Goal: Check status: Check status

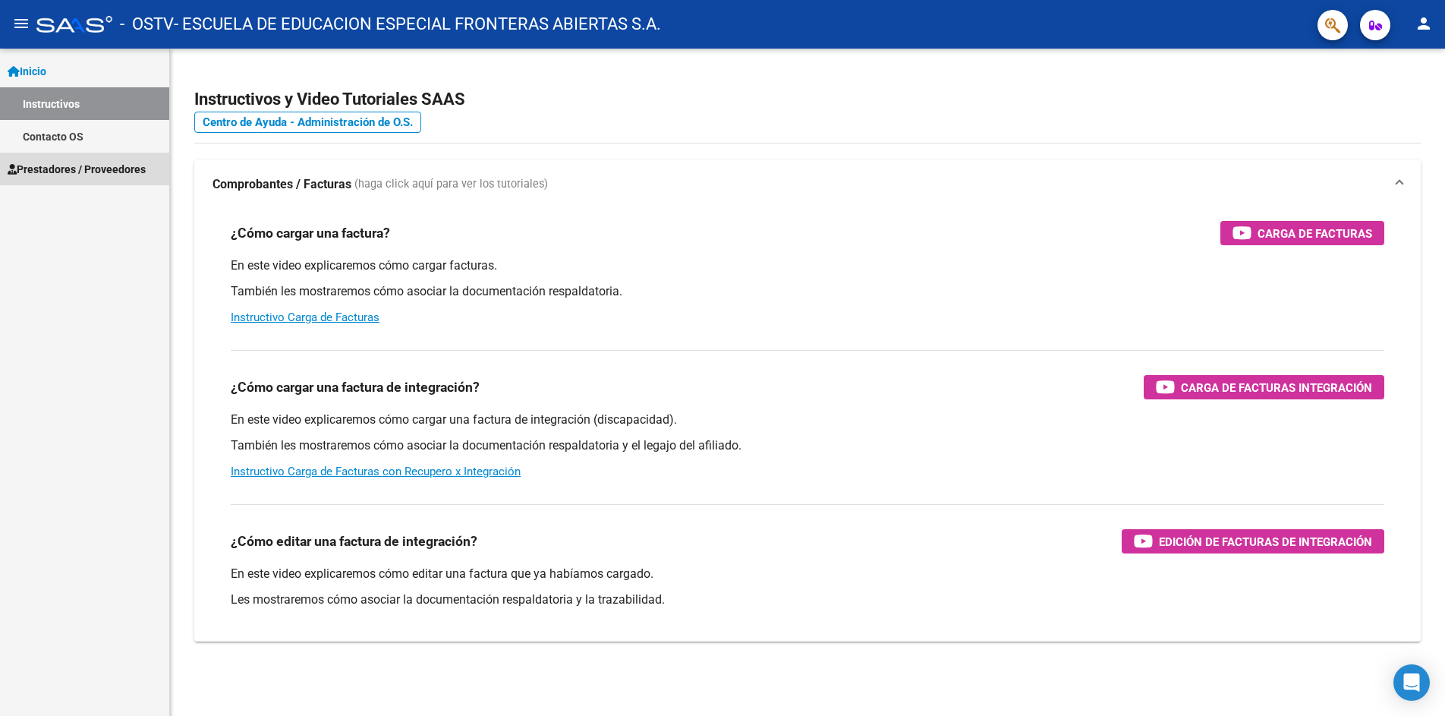
click at [60, 168] on span "Prestadores / Proveedores" at bounding box center [77, 169] width 138 height 17
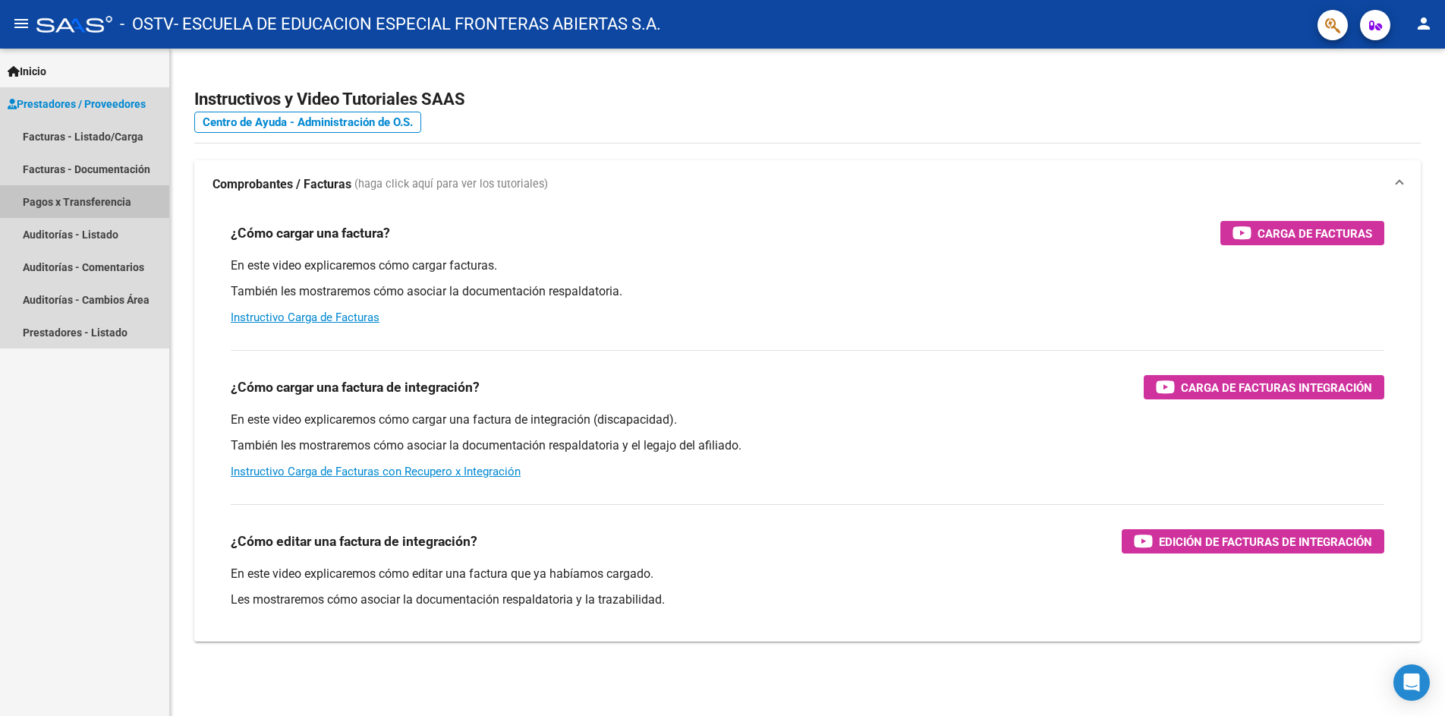
click at [89, 200] on link "Pagos x Transferencia" at bounding box center [84, 201] width 169 height 33
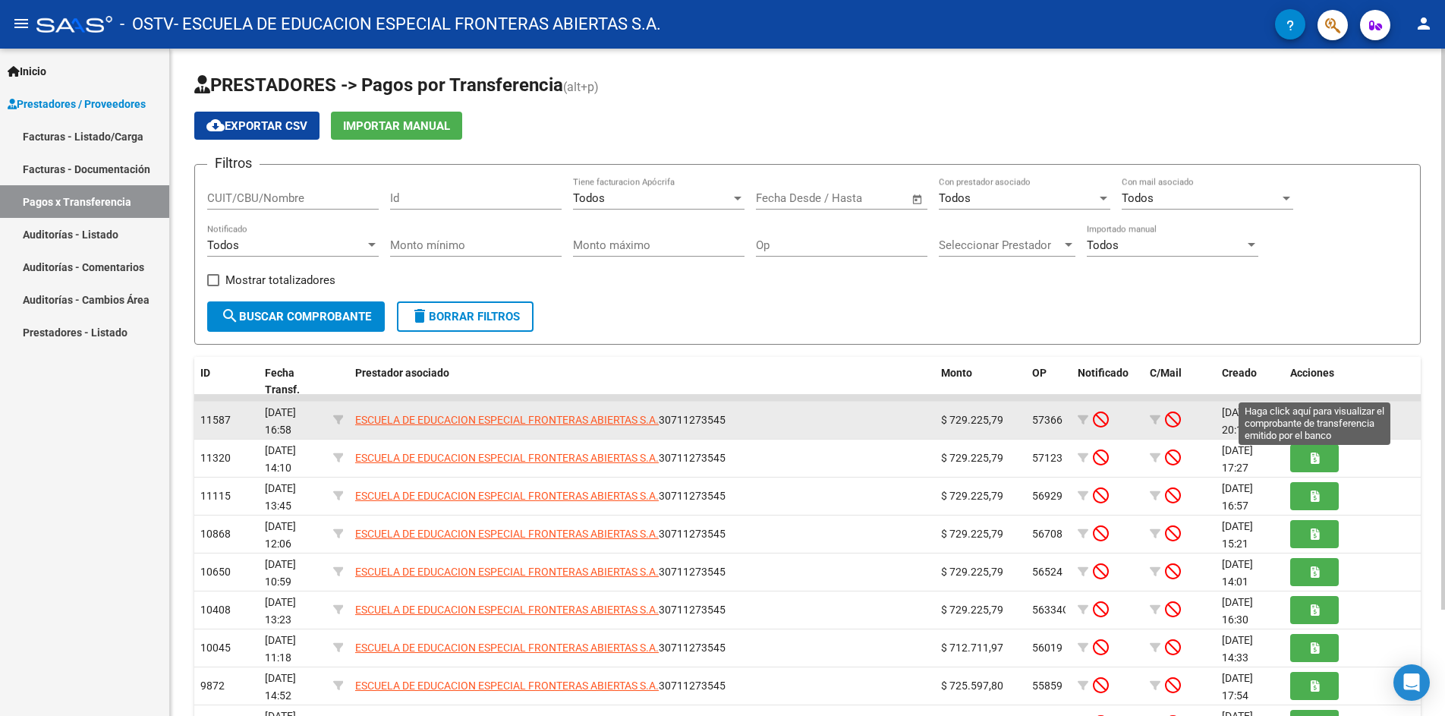
click at [1310, 414] on icon "button" at bounding box center [1314, 419] width 8 height 11
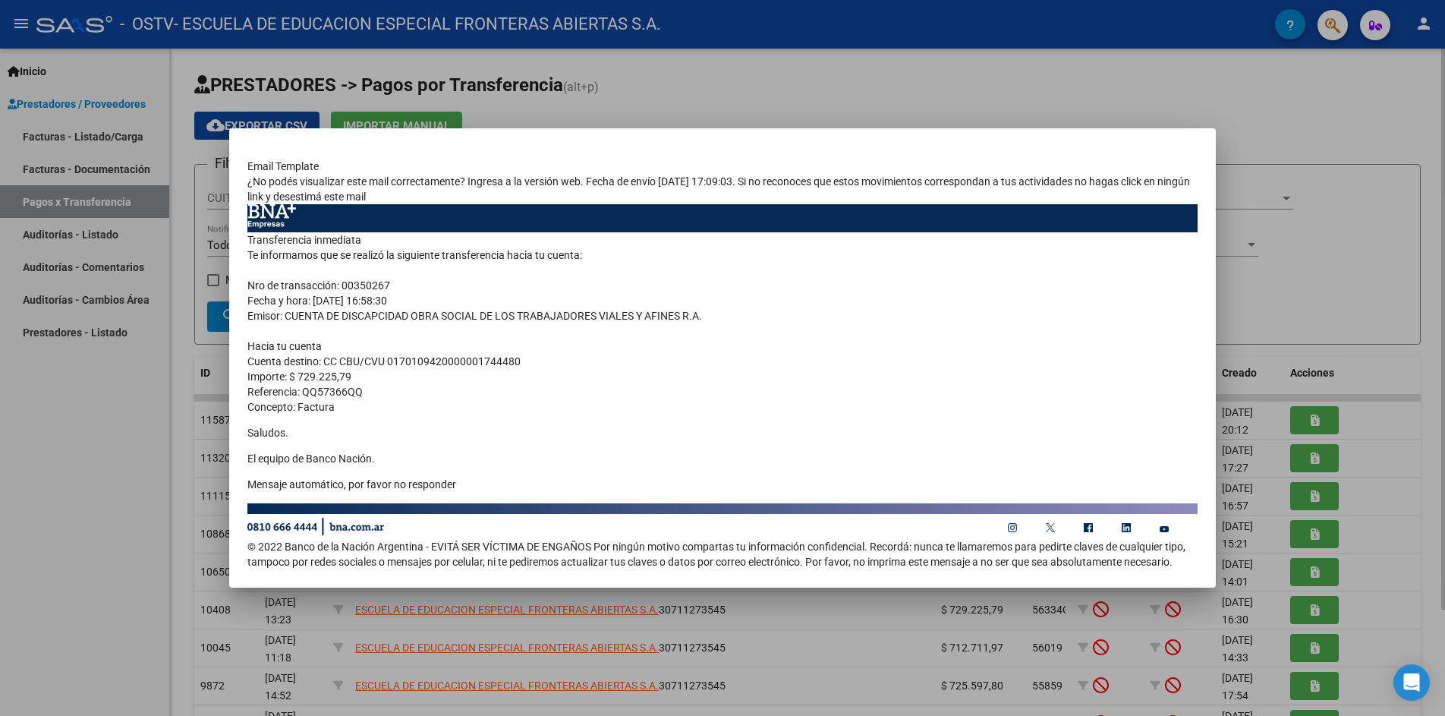
click at [1336, 109] on div at bounding box center [722, 358] width 1445 height 716
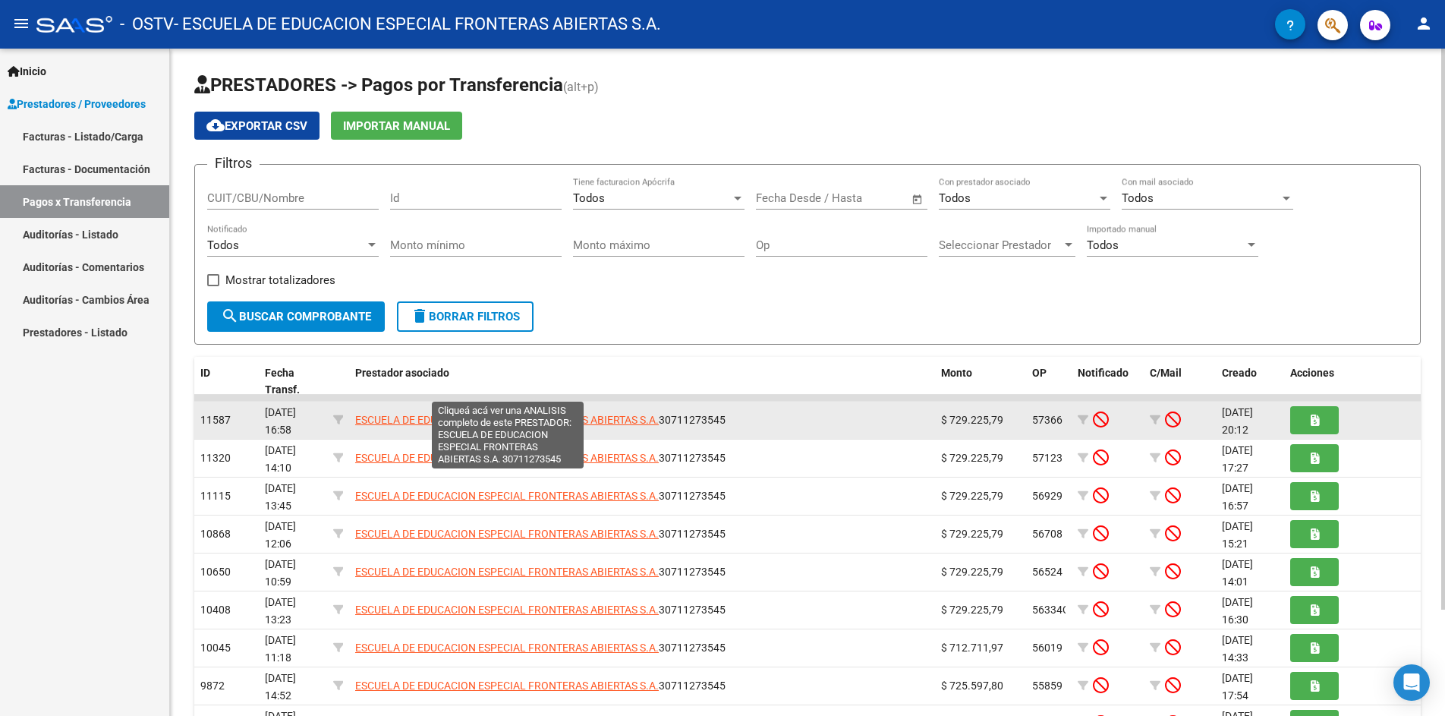
click at [614, 414] on span "ESCUELA DE EDUCACION ESPECIAL FRONTERAS ABIERTAS S.A." at bounding box center [507, 420] width 304 height 12
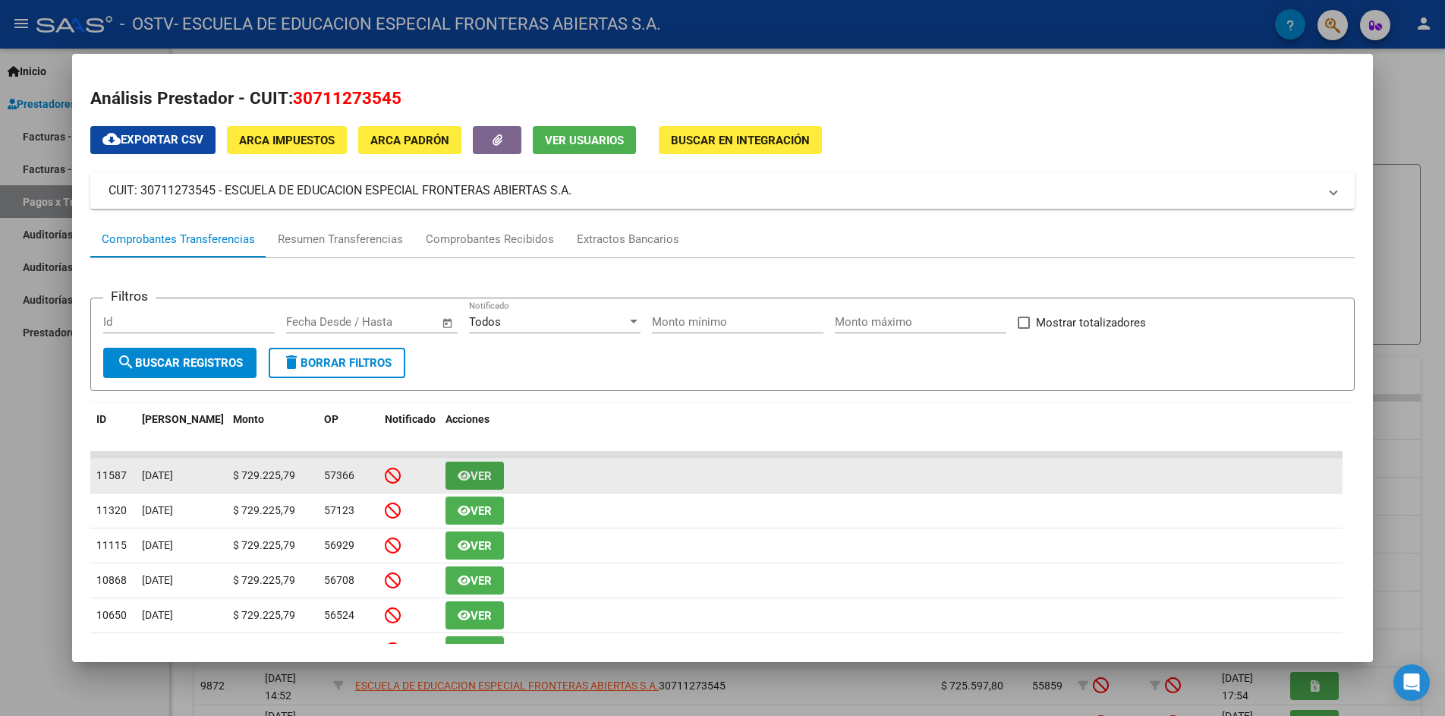
click at [483, 469] on span "Ver" at bounding box center [480, 476] width 21 height 14
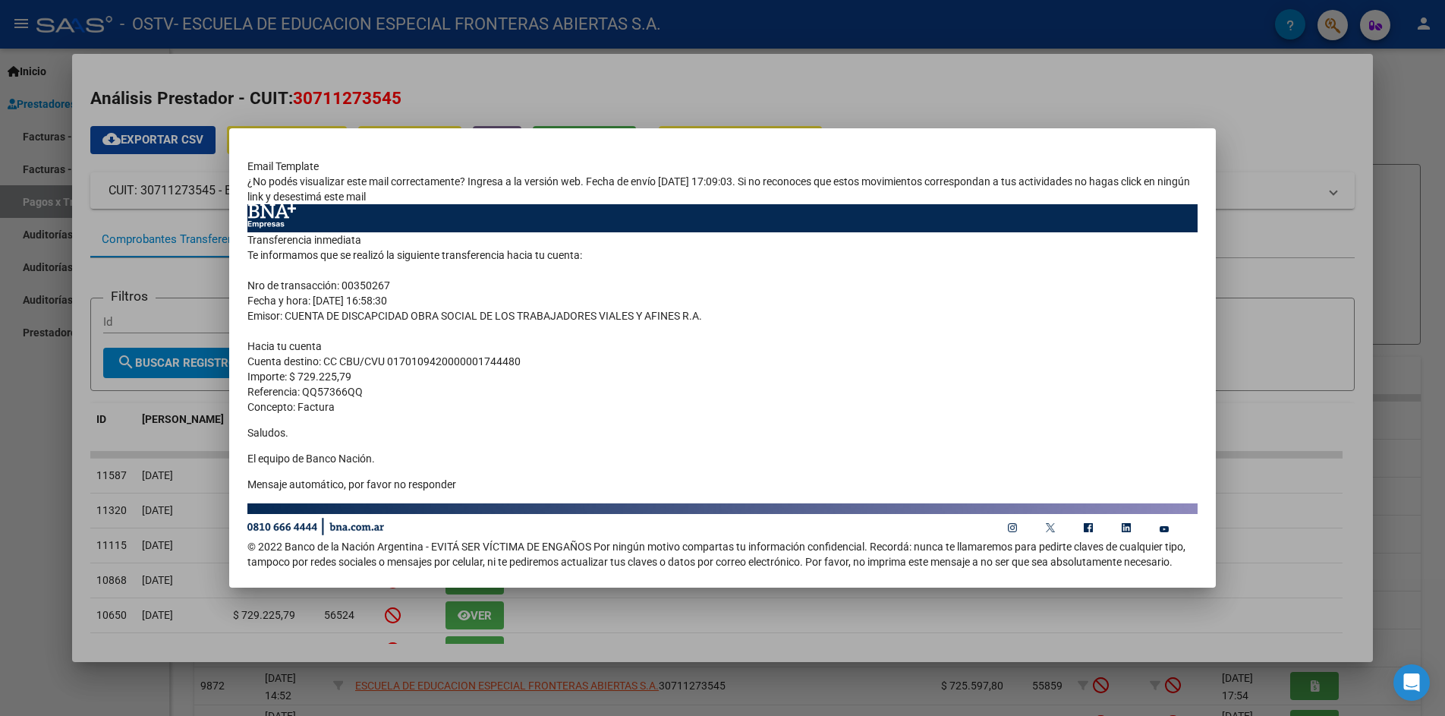
click at [1292, 134] on div at bounding box center [722, 358] width 1445 height 716
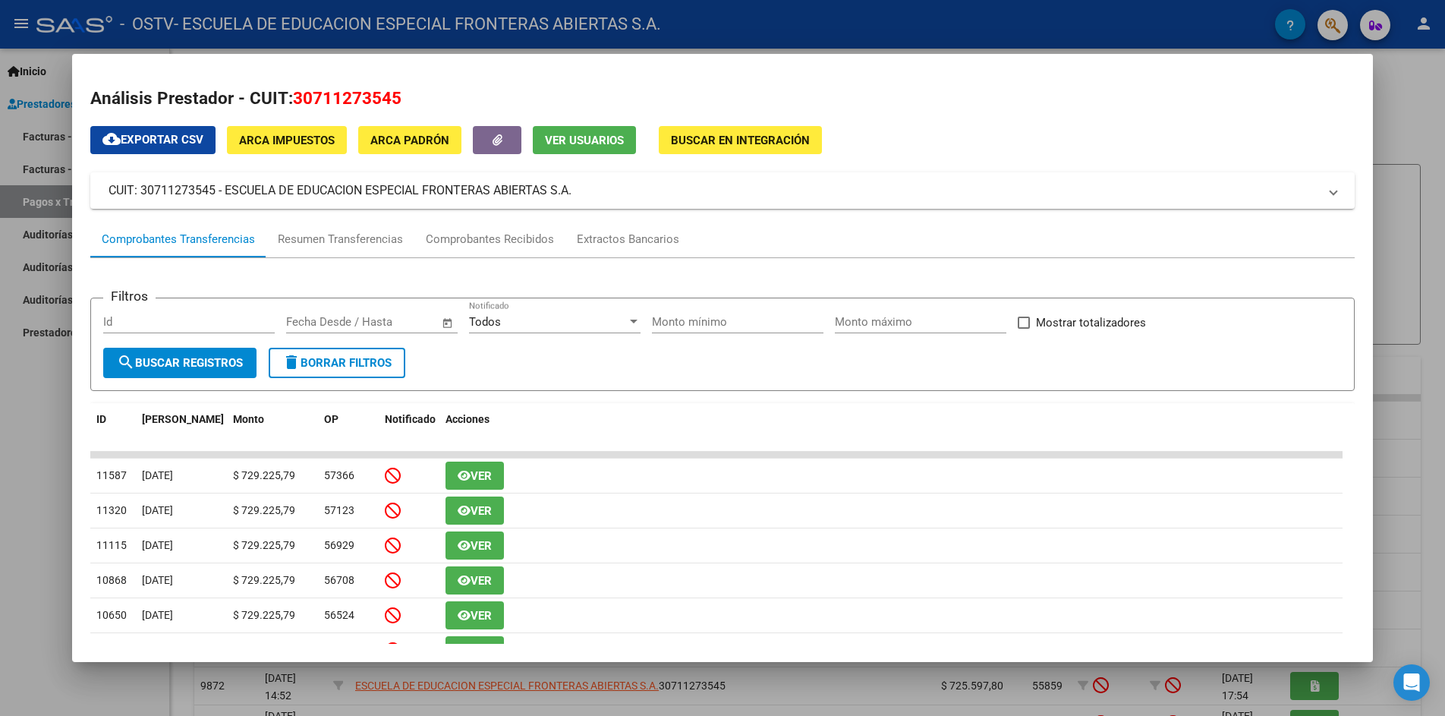
click at [1436, 452] on div at bounding box center [722, 358] width 1445 height 716
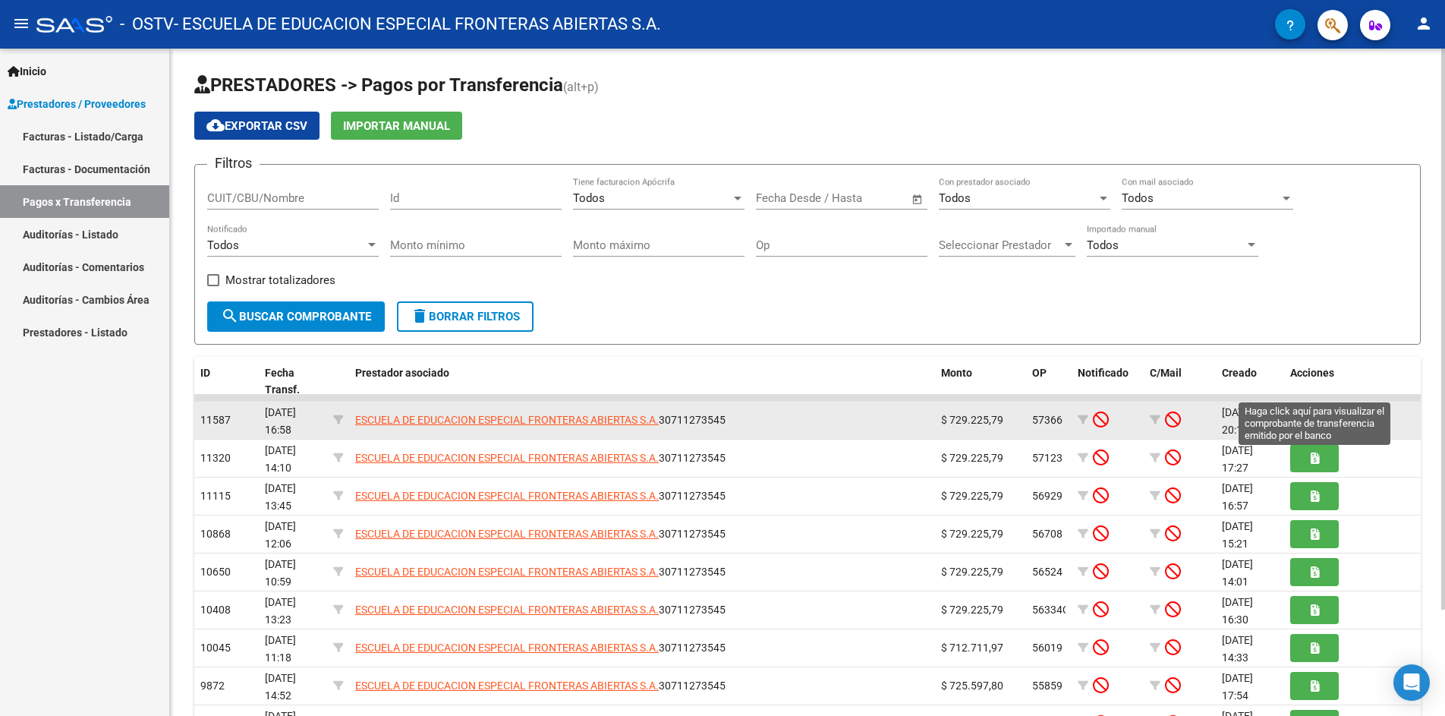
click at [1311, 413] on span "button" at bounding box center [1314, 420] width 8 height 14
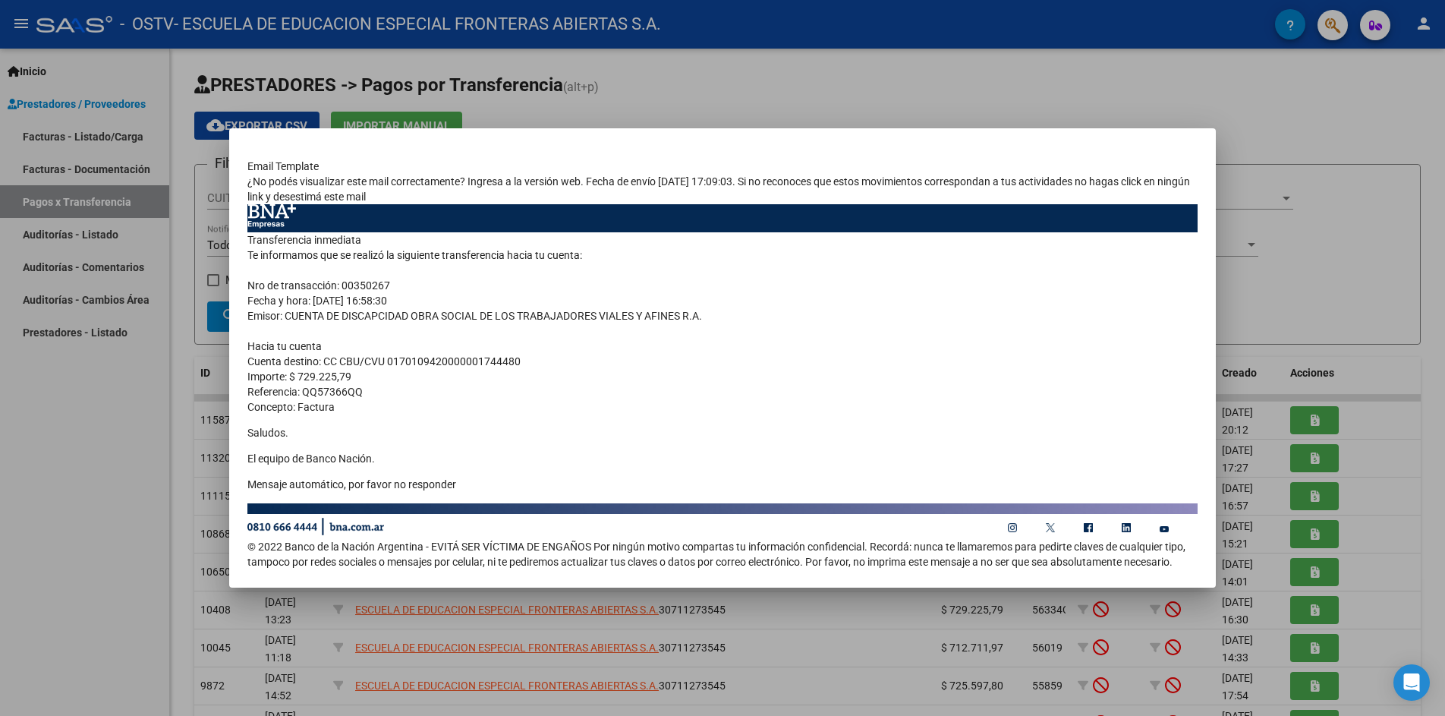
drag, startPoint x: 809, startPoint y: 149, endPoint x: 1080, endPoint y: 140, distance: 271.0
click at [1080, 140] on mat-dialog-container "Email Template ¿No podés visualizar este mail correctamente? Ingresa a la versi…" at bounding box center [722, 357] width 986 height 459
click at [1367, 125] on div at bounding box center [722, 358] width 1445 height 716
